Goal: Task Accomplishment & Management: Use online tool/utility

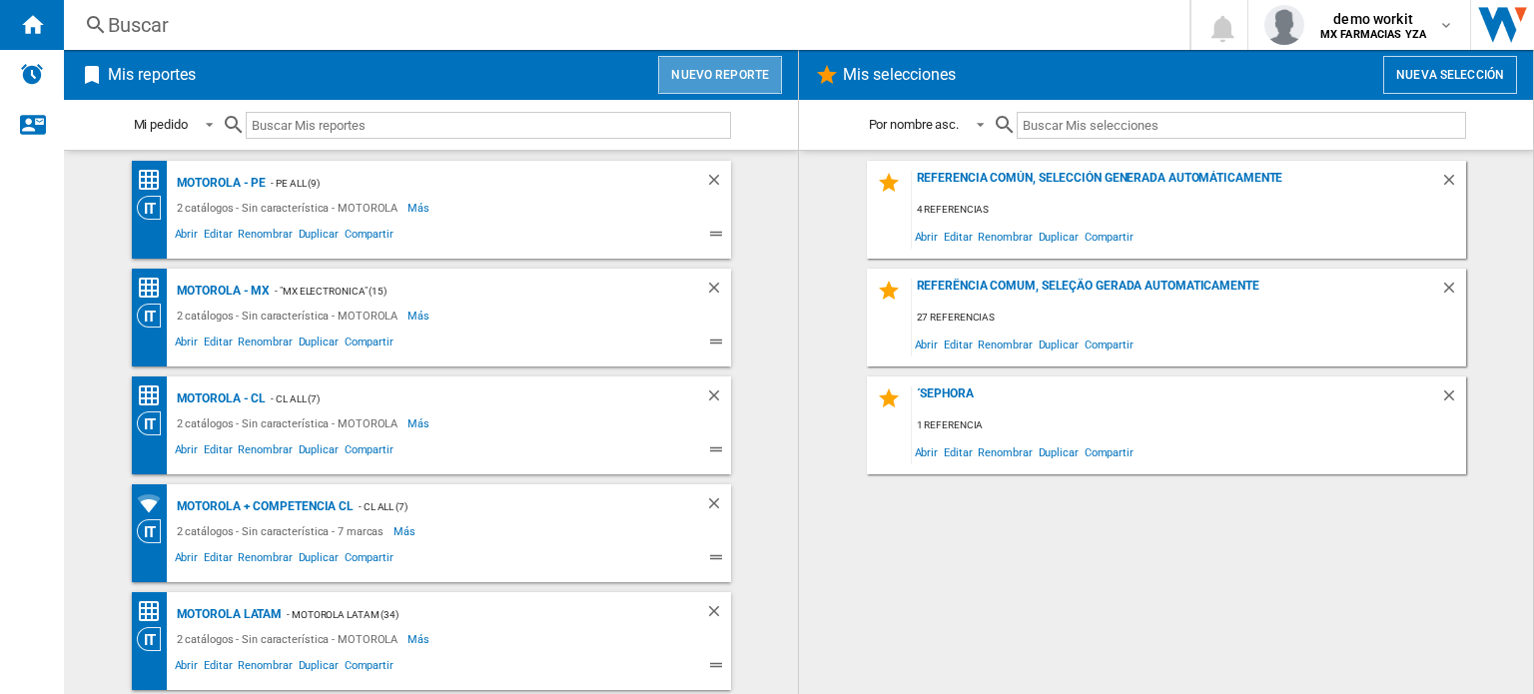
click at [731, 73] on button "Nuevo reporte" at bounding box center [720, 75] width 124 height 38
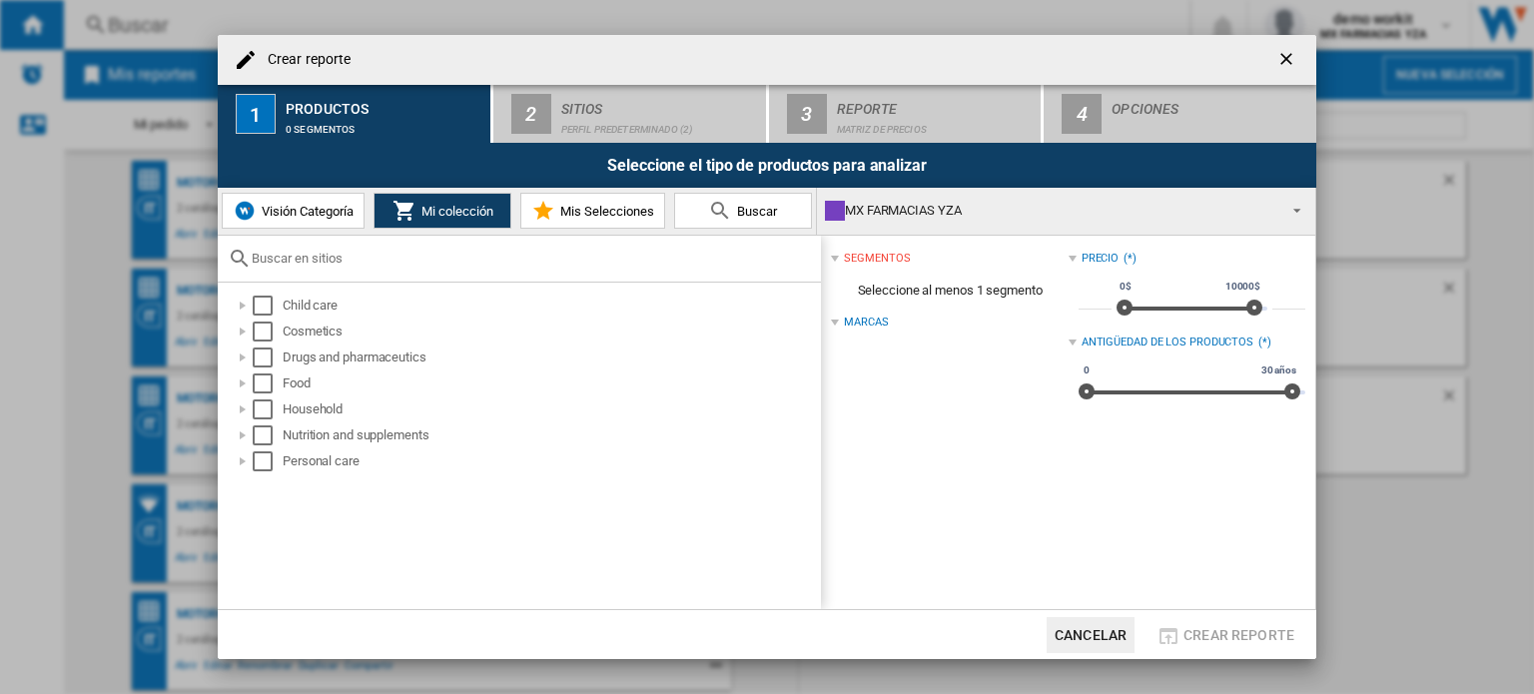
click at [864, 211] on div "MX FARMACIAS YZA" at bounding box center [1050, 211] width 450 height 28
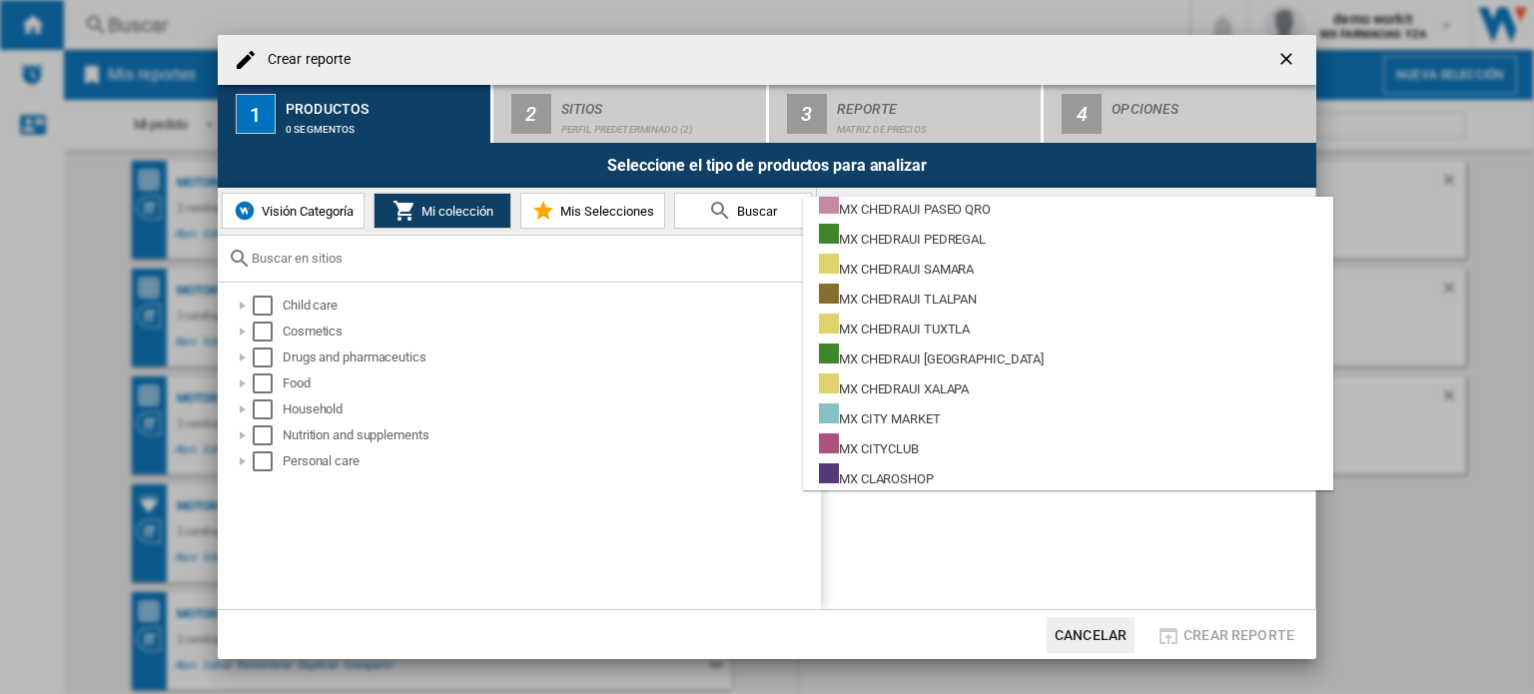
scroll to position [12441, 0]
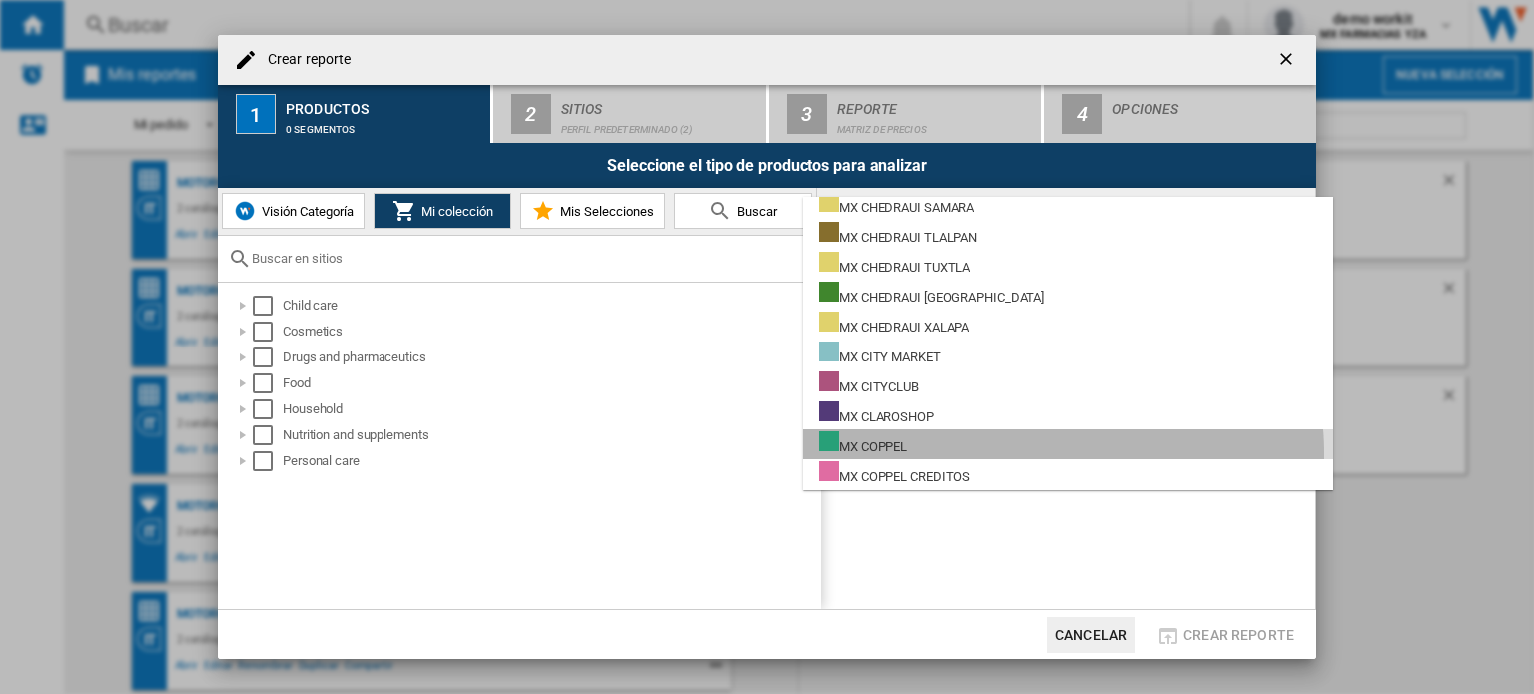
click at [1011, 453] on md-option "MX COPPEL" at bounding box center [1068, 444] width 530 height 30
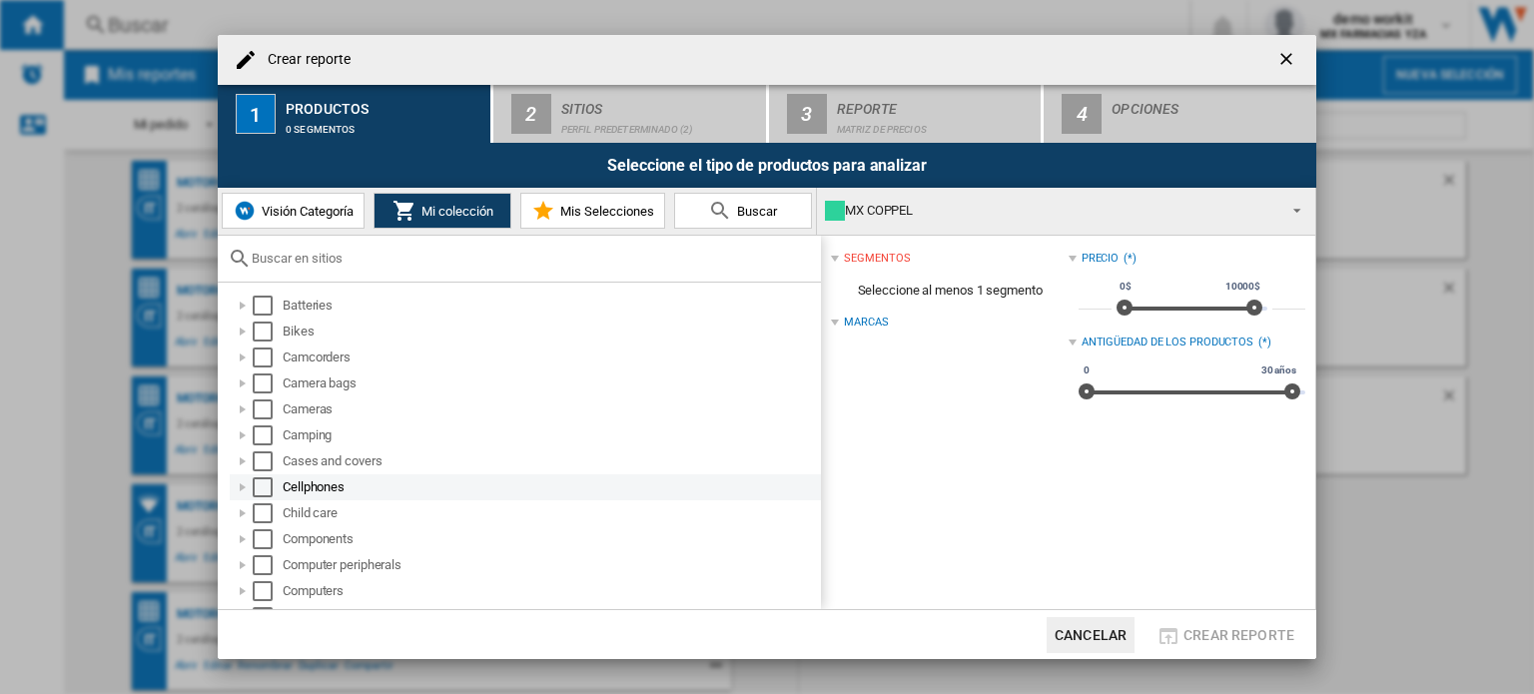
click at [268, 490] on div "Select" at bounding box center [263, 487] width 20 height 20
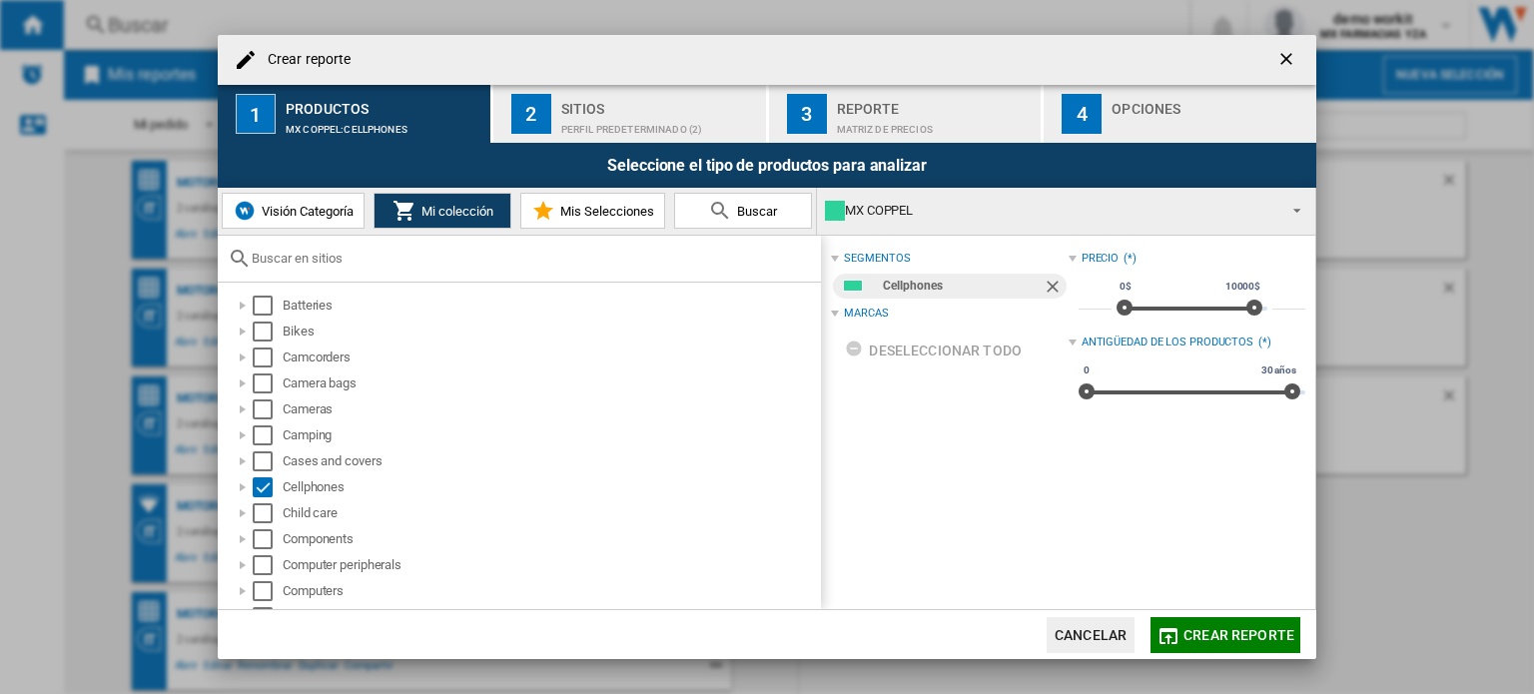
click at [595, 110] on div "Sitios" at bounding box center [659, 103] width 197 height 21
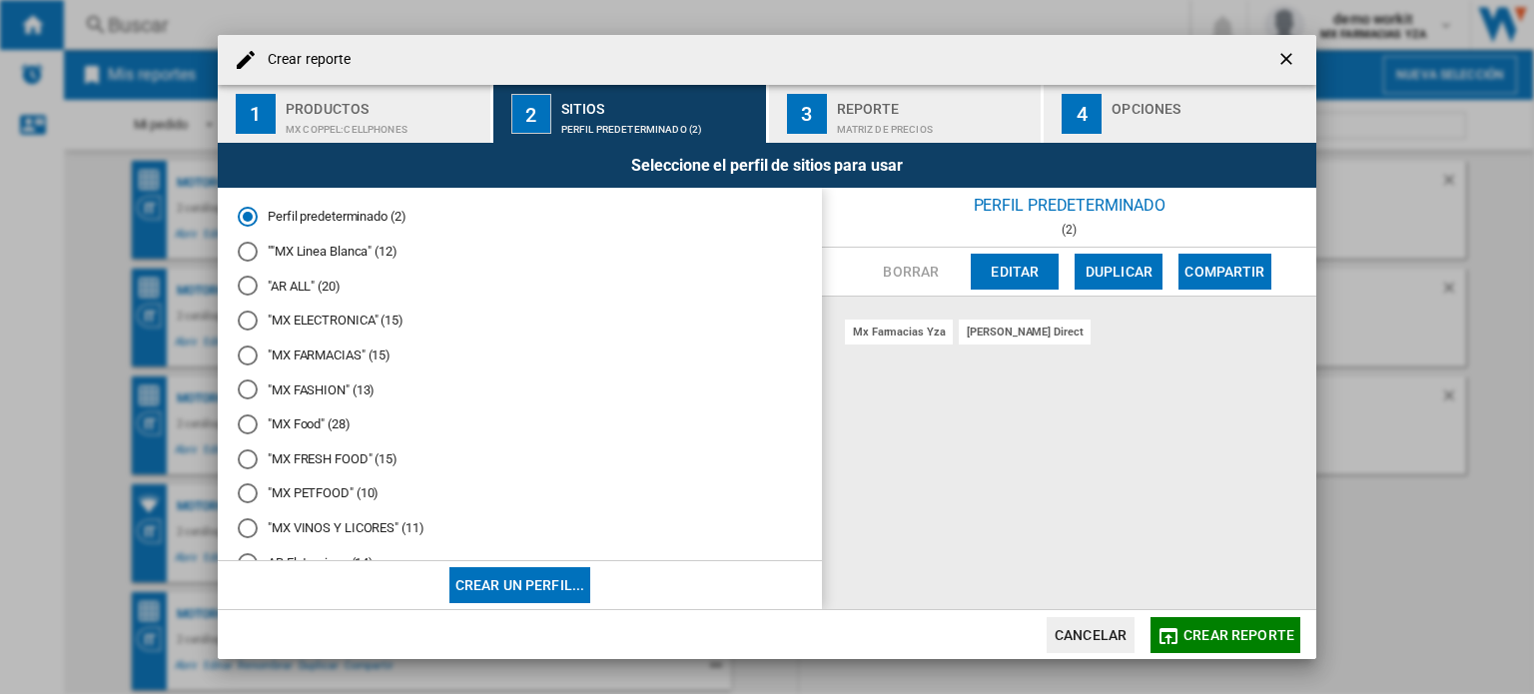
click at [304, 321] on md-radio-button ""MX ELECTRONICA" (15)" at bounding box center [520, 321] width 564 height 19
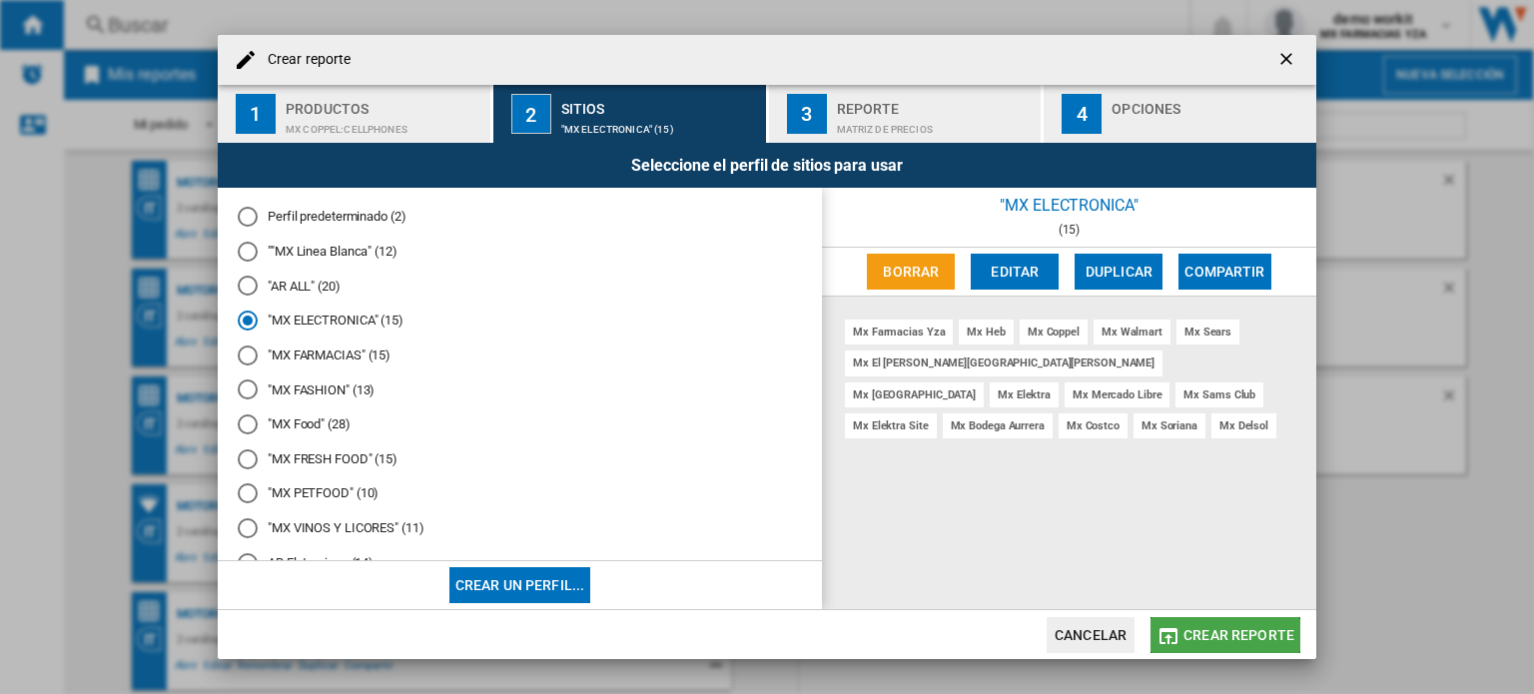
click at [1225, 635] on span "Crear reporte" at bounding box center [1238, 635] width 111 height 16
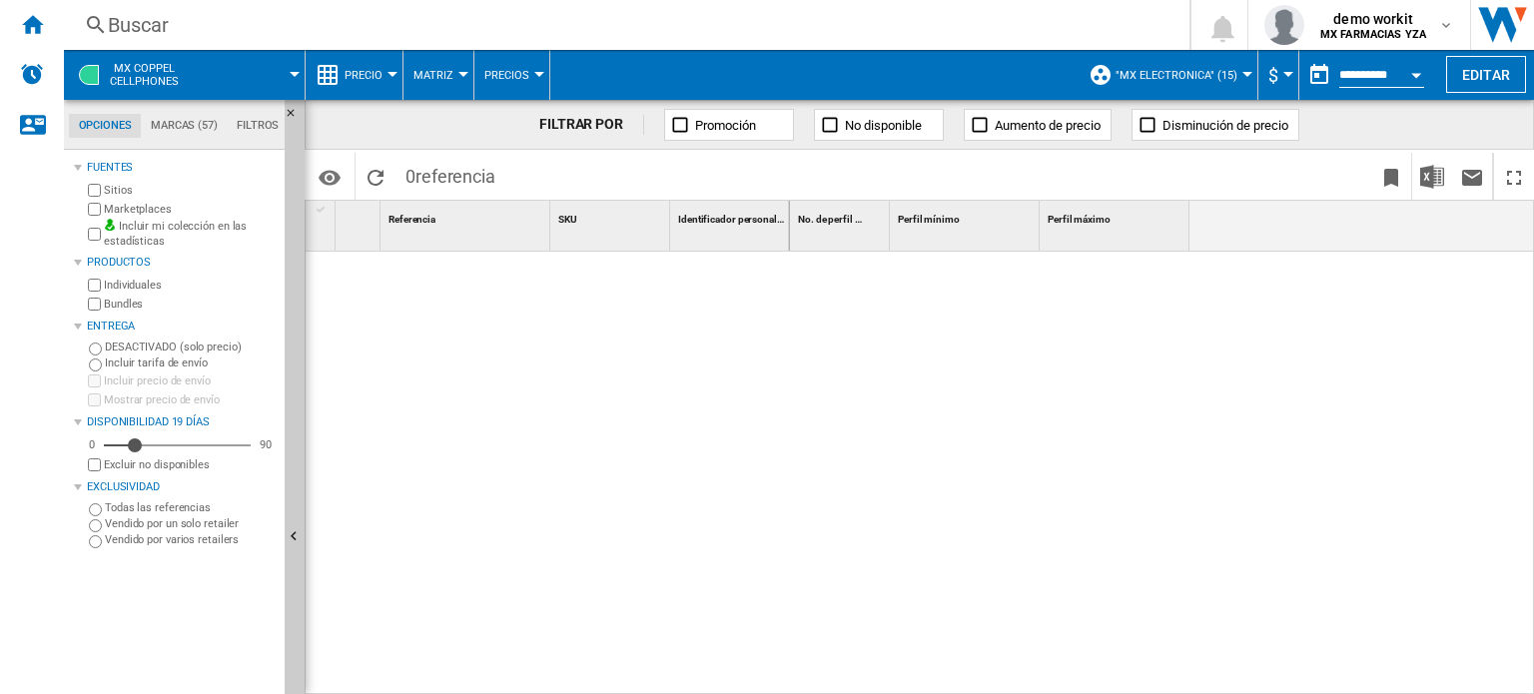
click at [1072, 602] on div at bounding box center [1162, 474] width 745 height 444
click at [1449, 535] on div at bounding box center [1162, 474] width 745 height 444
click at [294, 522] on button "Ocultar" at bounding box center [295, 538] width 20 height 876
